Goal: Find specific page/section: Find specific page/section

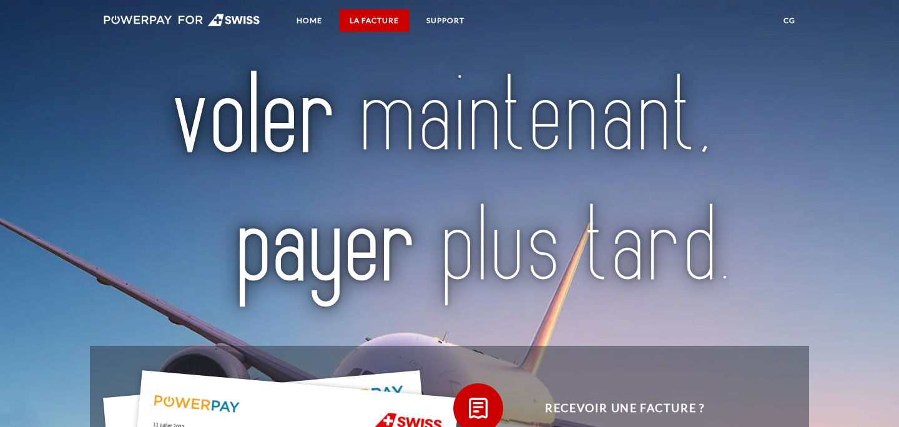
click at [373, 24] on link "LA FACTURE" at bounding box center [374, 20] width 71 height 22
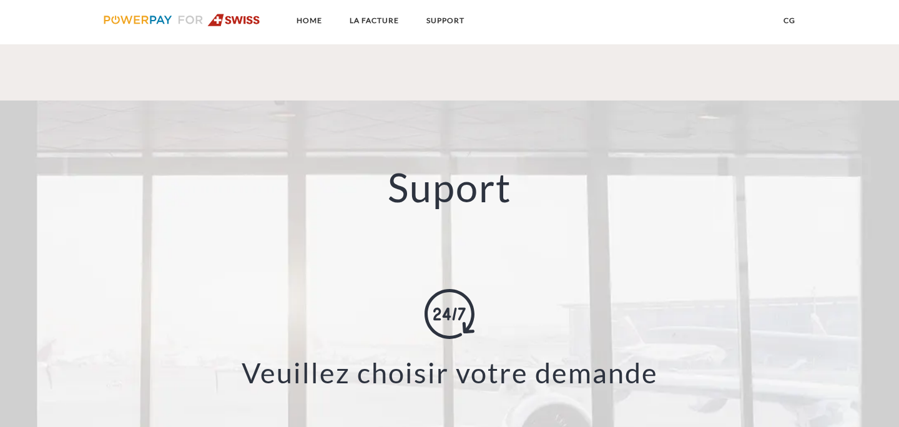
scroll to position [1858, 0]
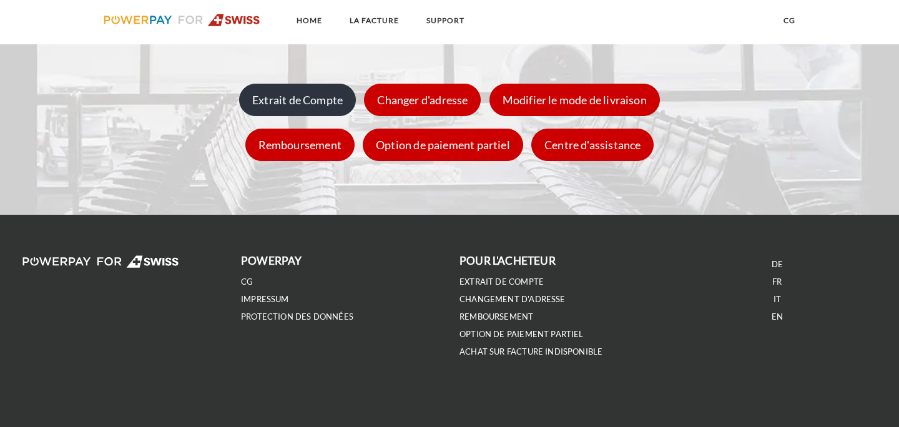
click at [305, 100] on div "Extrait de Compte" at bounding box center [297, 100] width 117 height 32
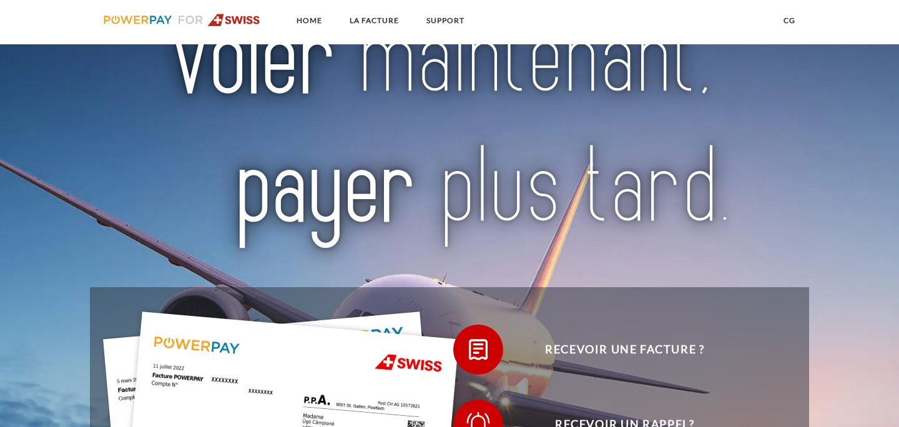
scroll to position [14, 0]
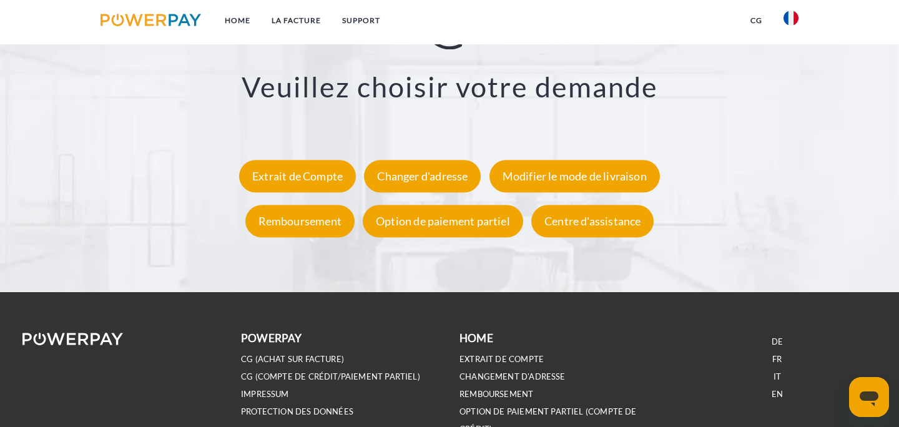
scroll to position [2318, 0]
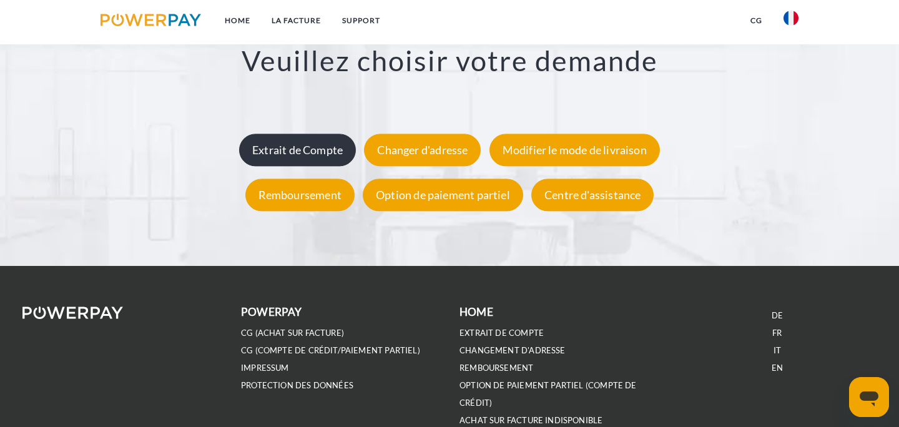
click at [329, 153] on div "Extrait de Compte" at bounding box center [297, 150] width 117 height 32
